Goal: Information Seeking & Learning: Learn about a topic

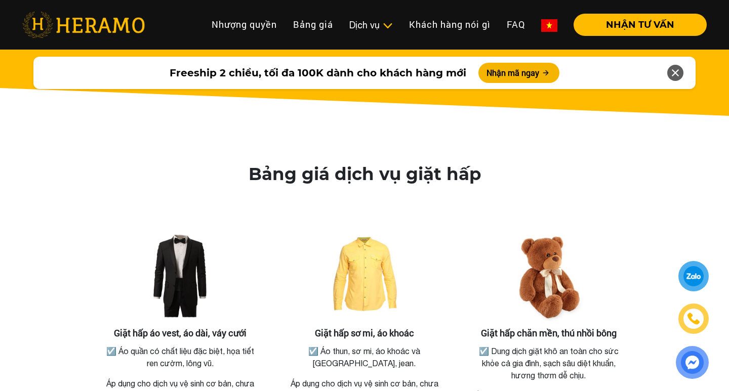
scroll to position [1879, 0]
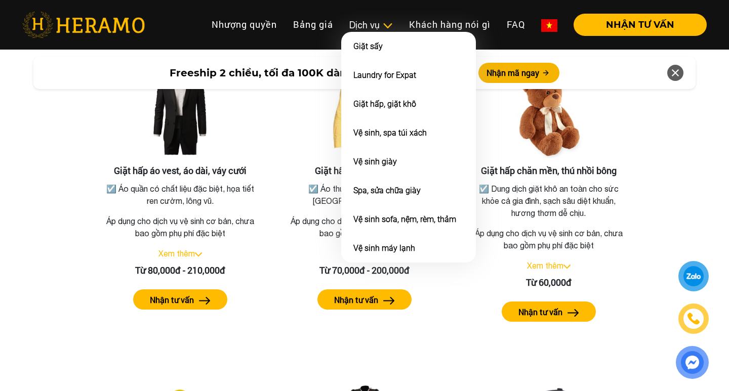
click at [375, 28] on div "Dịch vụ" at bounding box center [371, 25] width 44 height 14
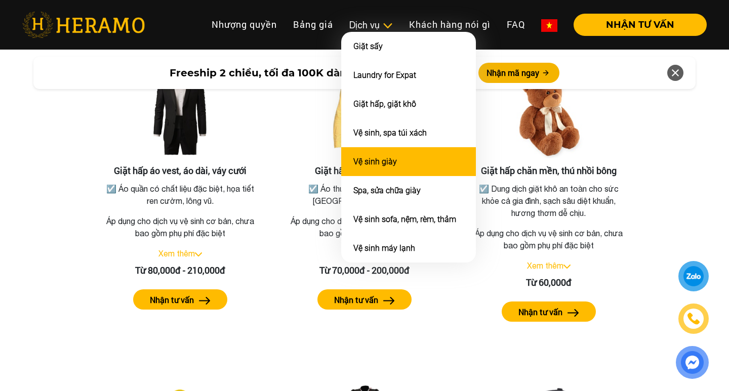
click at [381, 164] on link "Vệ sinh giày" at bounding box center [375, 162] width 44 height 10
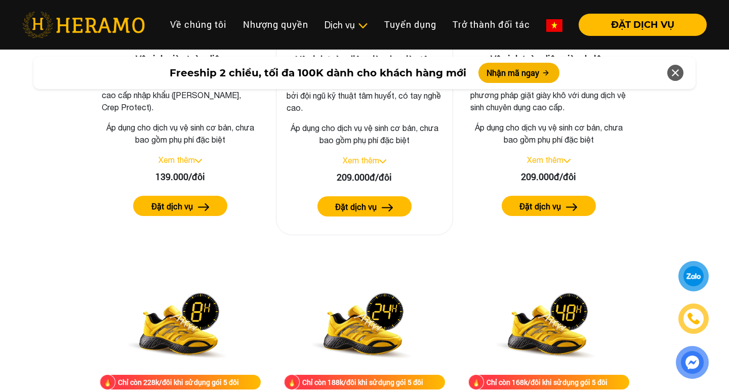
scroll to position [1562, 0]
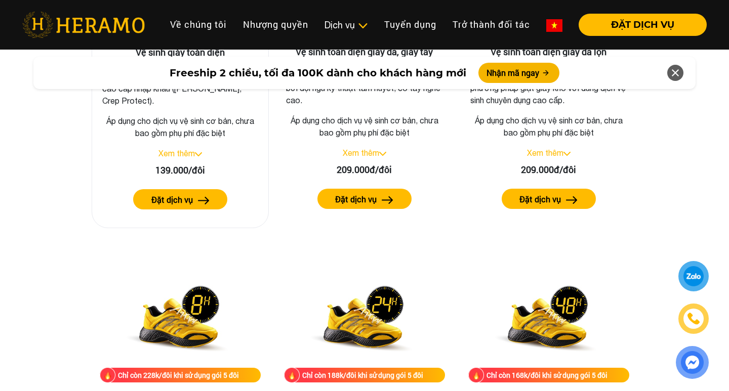
click at [178, 158] on link "Xem thêm" at bounding box center [176, 153] width 36 height 9
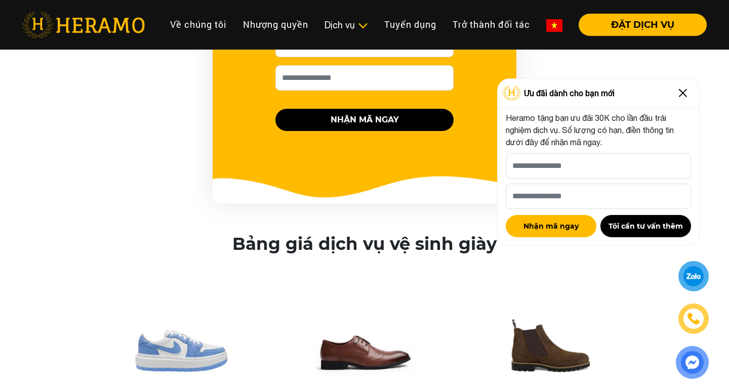
scroll to position [1469, 0]
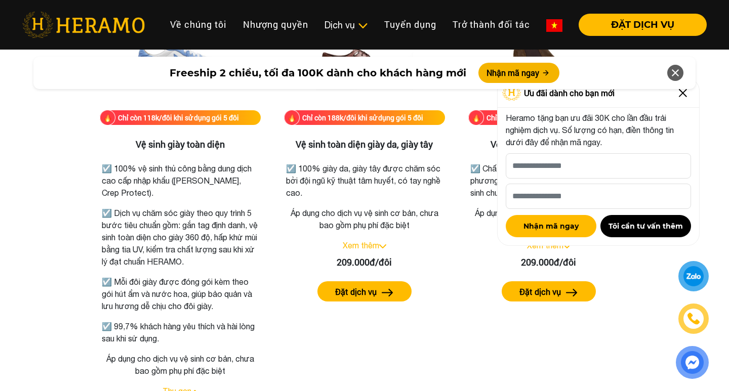
click at [680, 98] on img at bounding box center [683, 93] width 16 height 16
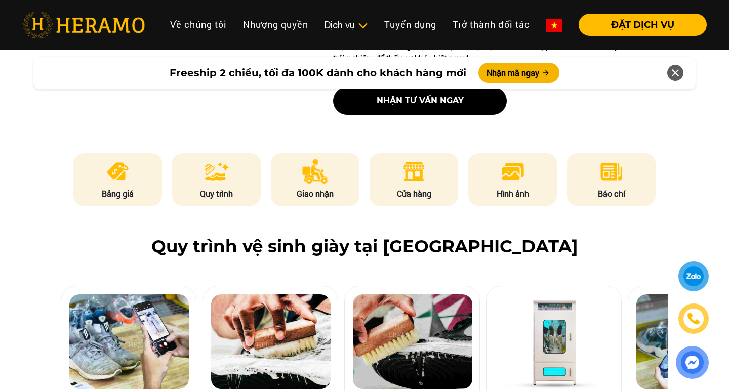
scroll to position [356, 0]
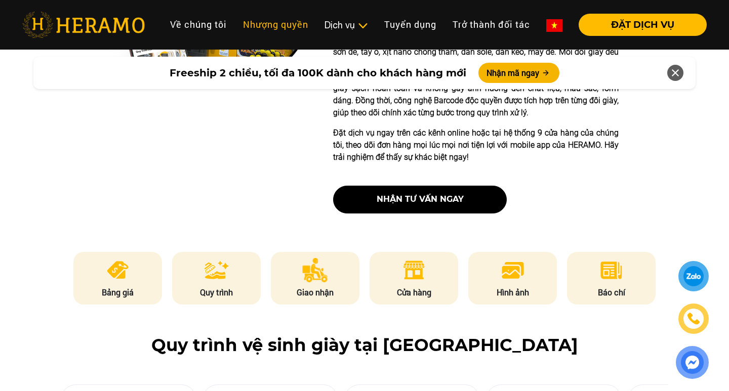
click at [292, 23] on link "Nhượng quyền" at bounding box center [276, 25] width 82 height 22
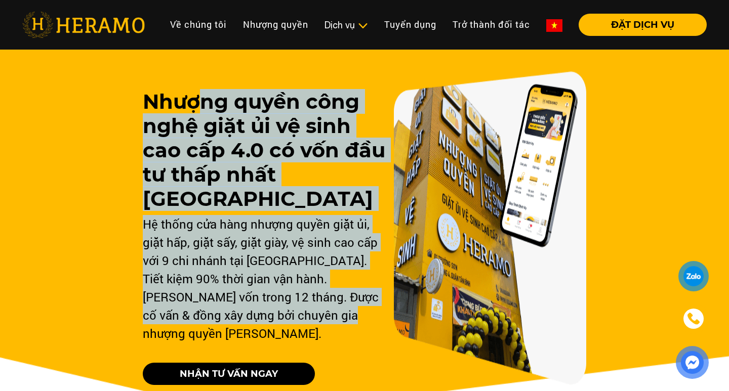
drag, startPoint x: 199, startPoint y: 106, endPoint x: 293, endPoint y: 311, distance: 225.7
click at [293, 311] on div "Nhượng quyền công nghệ giặt ủi vệ sinh cao cấp 4.0 có vốn đầu tư thấp nhất Việt…" at bounding box center [264, 216] width 242 height 253
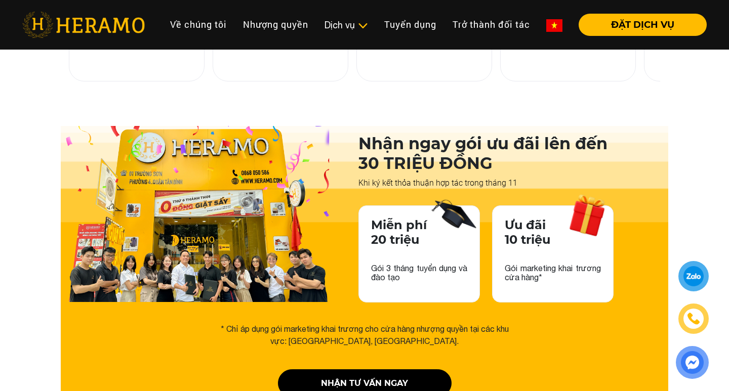
scroll to position [1528, 0]
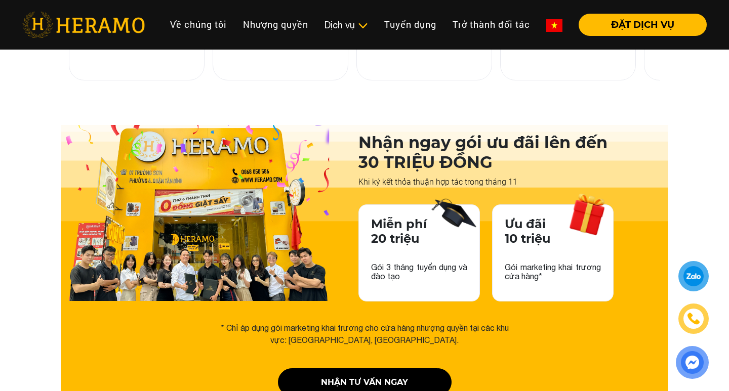
drag, startPoint x: 255, startPoint y: 305, endPoint x: 498, endPoint y: 313, distance: 242.6
click at [498, 322] on div "* Chỉ áp dụng gói marketing khai trương cho cửa hàng nhượng quyền tại các khu v…" at bounding box center [365, 334] width 304 height 24
drag, startPoint x: 498, startPoint y: 313, endPoint x: 300, endPoint y: 311, distance: 198.0
click at [300, 322] on div "* Chỉ áp dụng gói marketing khai trương cho cửa hàng nhượng quyền tại các khu v…" at bounding box center [365, 334] width 304 height 24
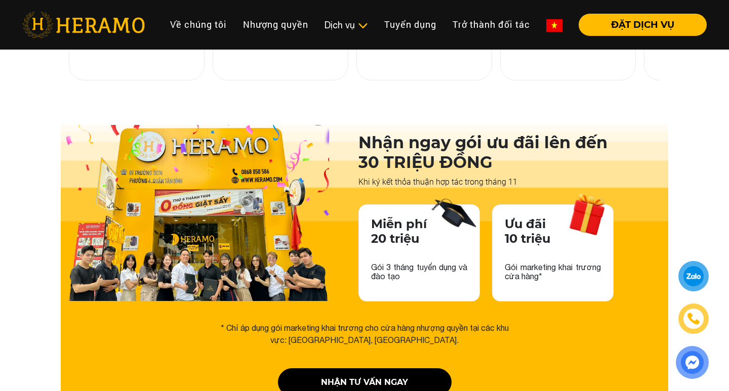
click at [300, 322] on div "* Chỉ áp dụng gói marketing khai trương cho cửa hàng nhượng quyền tại các khu v…" at bounding box center [365, 334] width 304 height 24
drag, startPoint x: 294, startPoint y: 305, endPoint x: 450, endPoint y: 321, distance: 157.2
click at [451, 322] on div "* Chỉ áp dụng gói marketing khai trương cho cửa hàng nhượng quyền tại các khu v…" at bounding box center [365, 334] width 304 height 24
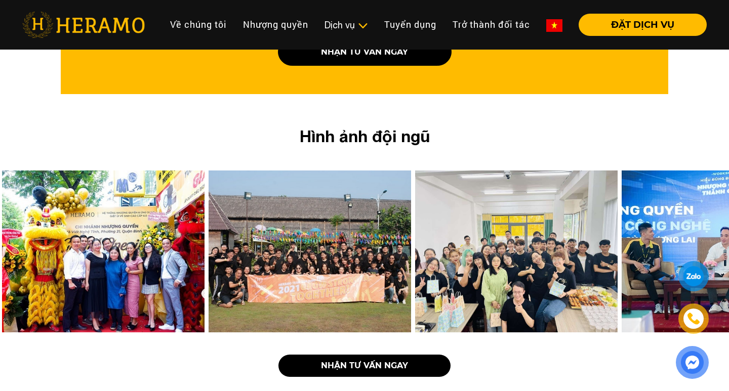
scroll to position [1862, 0]
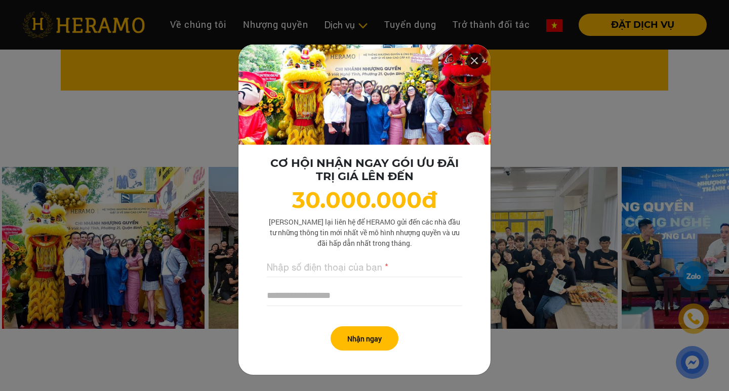
click at [476, 56] on icon at bounding box center [474, 61] width 12 height 18
